Goal: Task Accomplishment & Management: Use online tool/utility

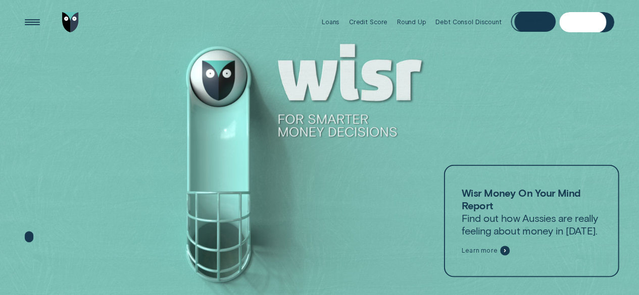
click at [535, 33] on div "Loans Credit Score Round Up Debt Consol Discount Log in Log in Customer Dashboa…" at bounding box center [465, 22] width 297 height 45
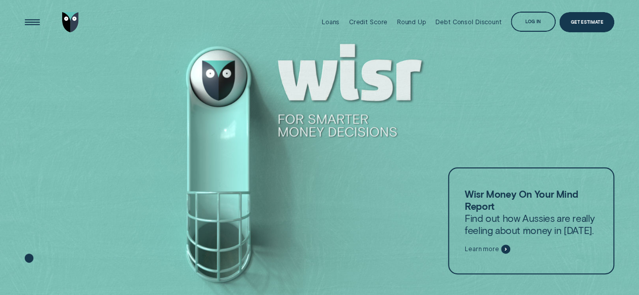
click at [534, 23] on div "Log in" at bounding box center [533, 23] width 16 height 4
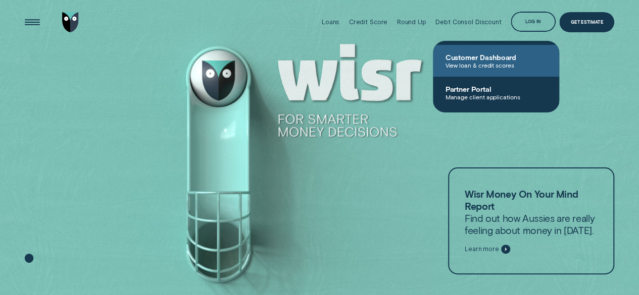
click at [497, 53] on span "Customer Dashboard" at bounding box center [496, 57] width 102 height 9
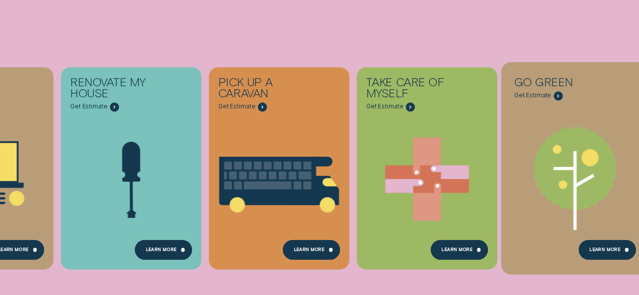
scroll to position [234, 0]
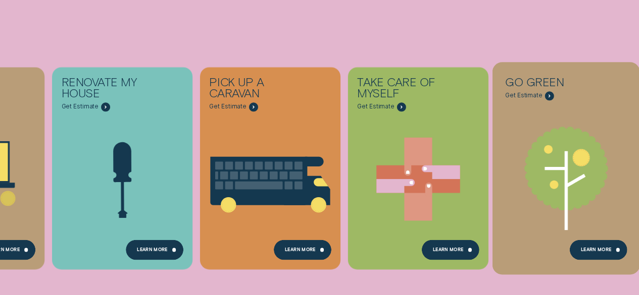
click at [530, 97] on span "Get Estimate" at bounding box center [523, 96] width 37 height 8
